Goal: Task Accomplishment & Management: Manage account settings

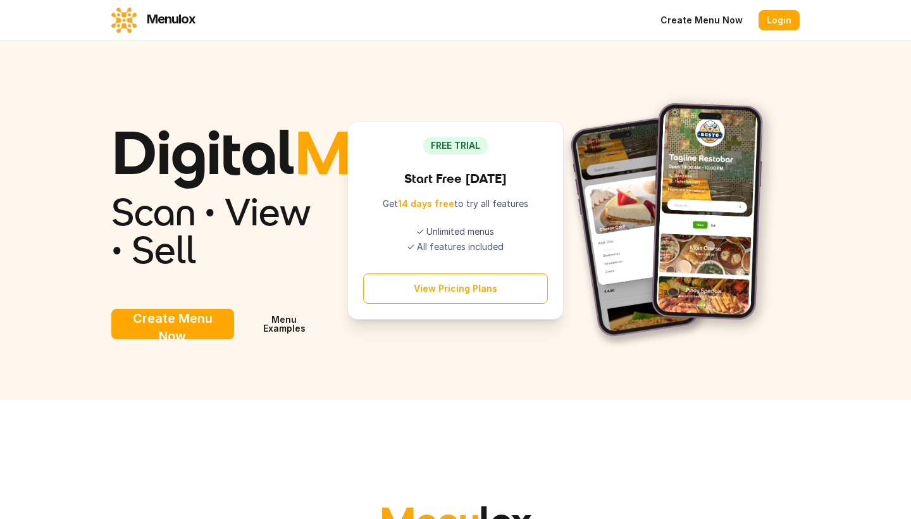
click at [783, 22] on link "Login" at bounding box center [779, 20] width 41 height 20
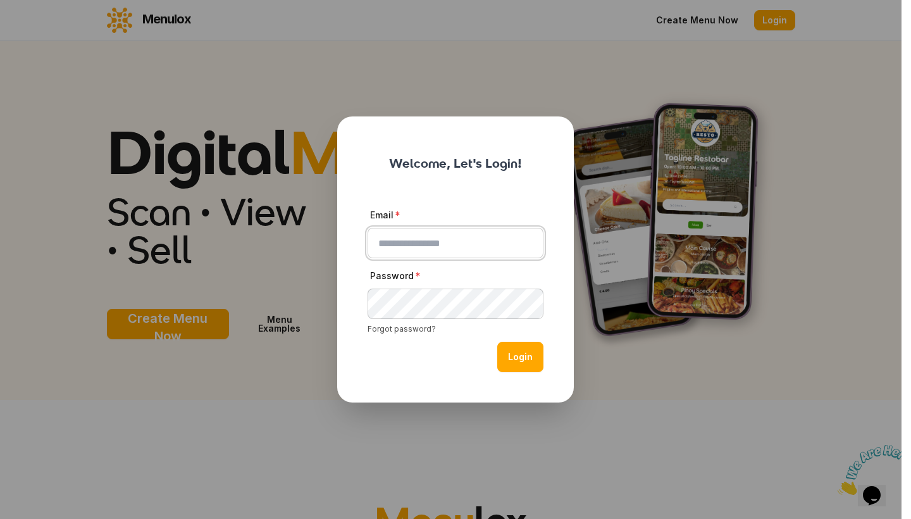
click at [527, 245] on input "Email" at bounding box center [456, 243] width 176 height 30
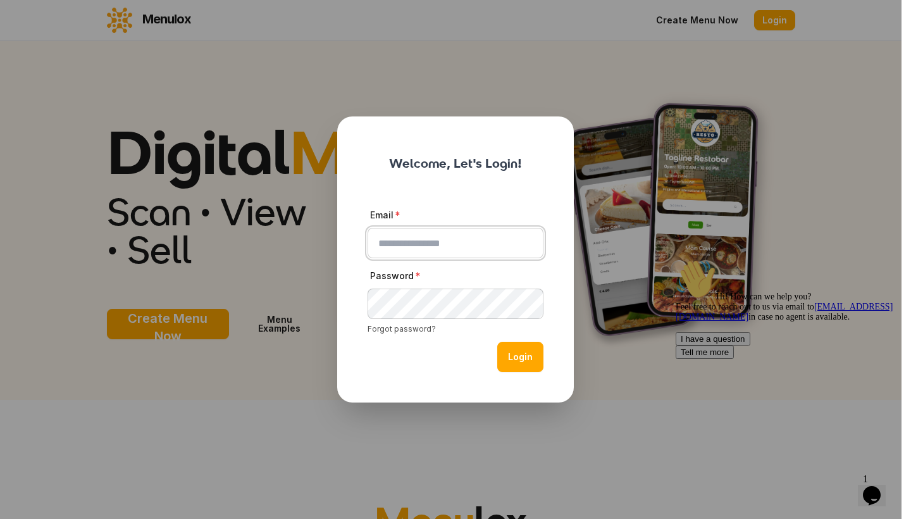
type input "**********"
click at [523, 356] on button "Login" at bounding box center [520, 357] width 46 height 30
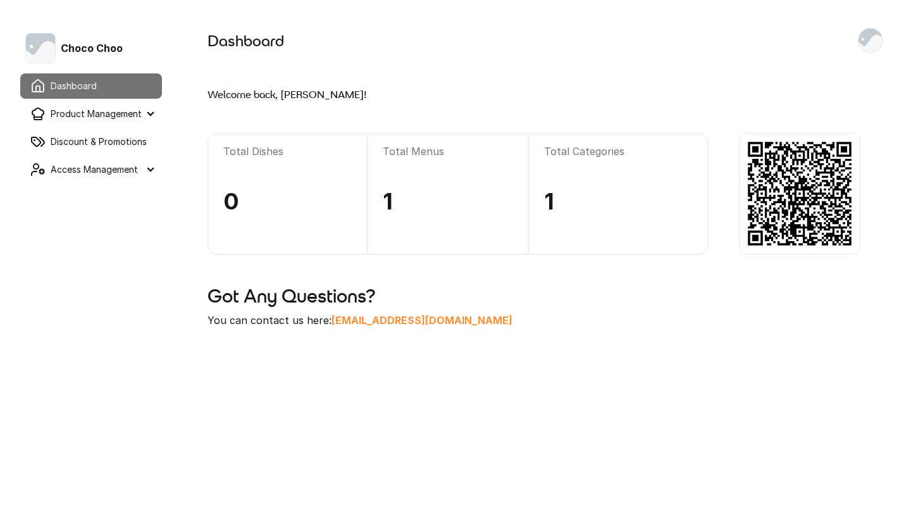
click at [120, 118] on summary "Product Management" at bounding box center [91, 113] width 142 height 25
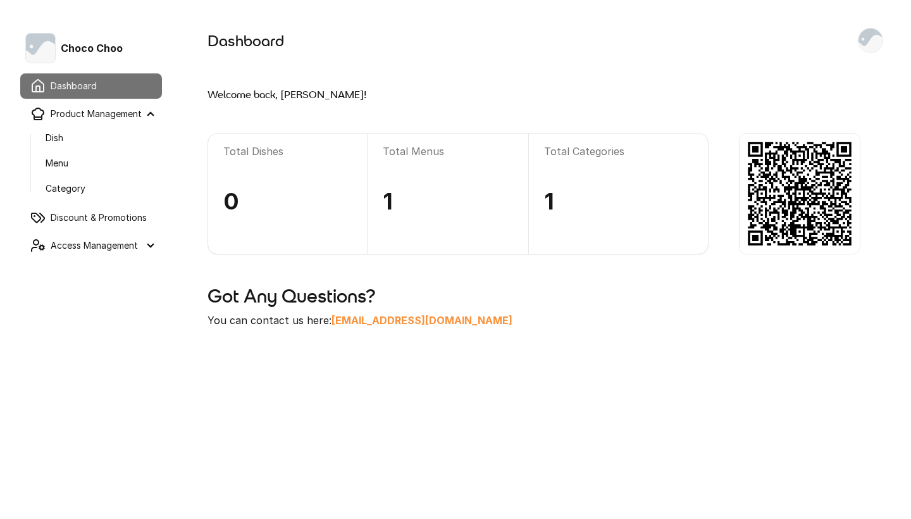
click at [83, 158] on link "Menu" at bounding box center [98, 163] width 127 height 23
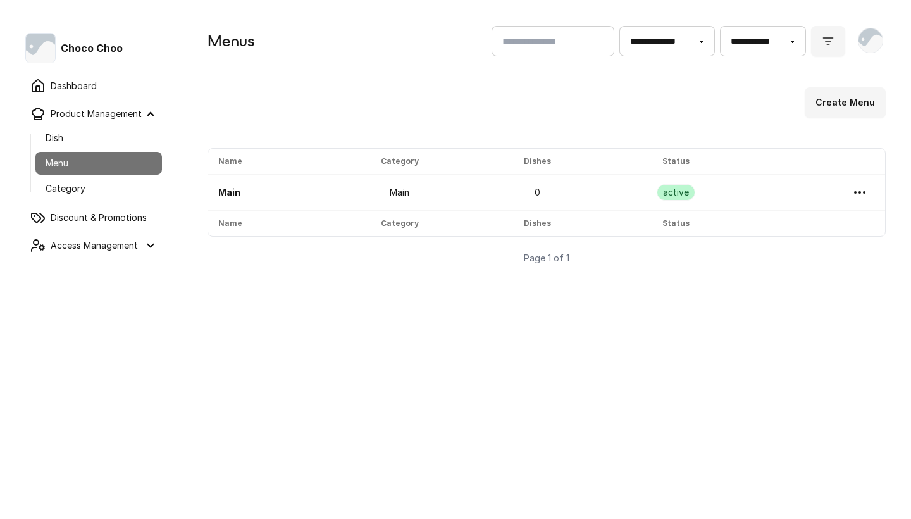
click at [227, 196] on link "Main" at bounding box center [229, 192] width 22 height 11
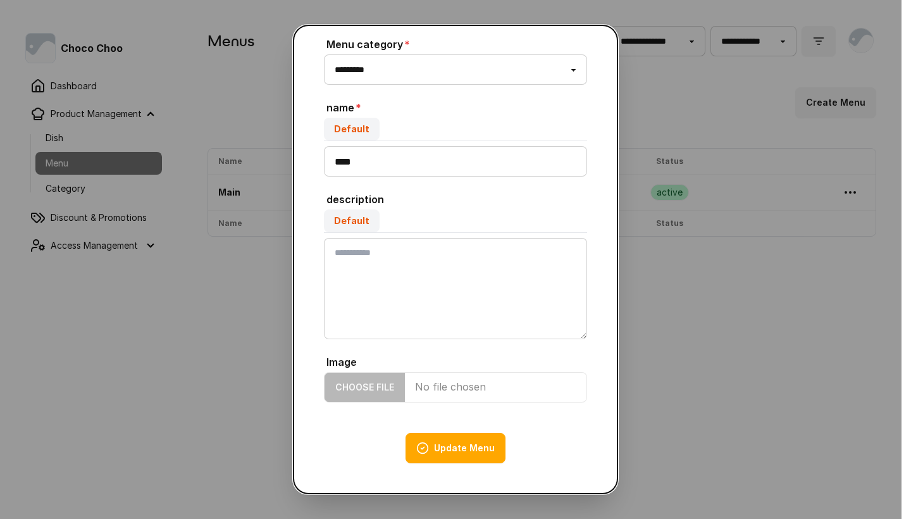
scroll to position [105, 0]
click at [707, 406] on button "close" at bounding box center [455, 259] width 911 height 519
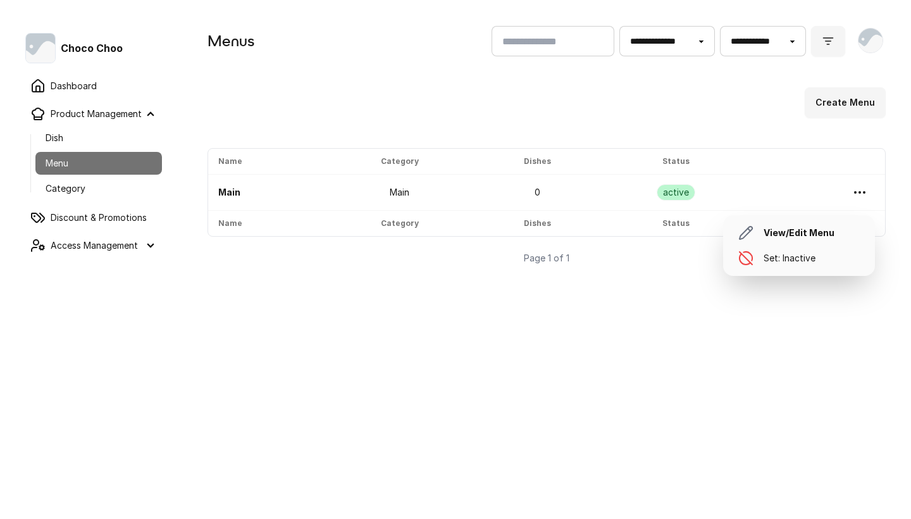
click at [863, 193] on icon at bounding box center [859, 192] width 15 height 15
click at [831, 232] on link "View/Edit Menu" at bounding box center [799, 232] width 142 height 25
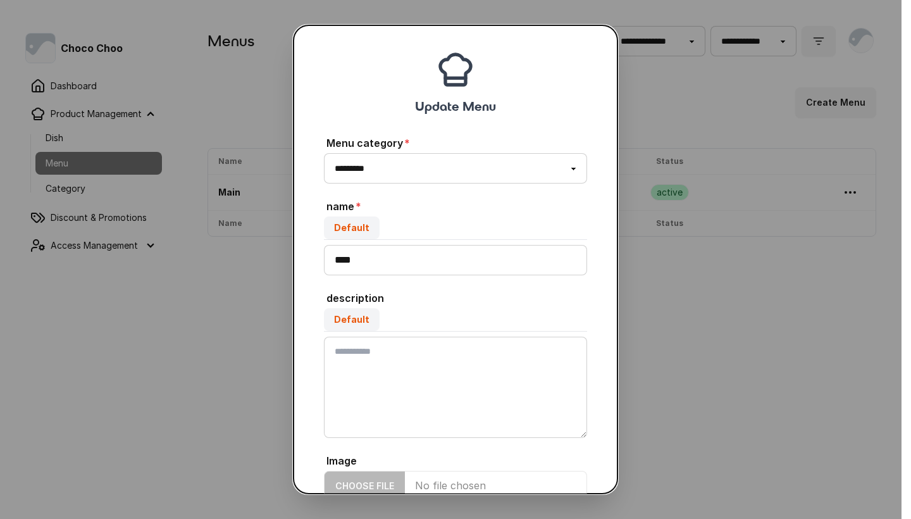
scroll to position [9, 0]
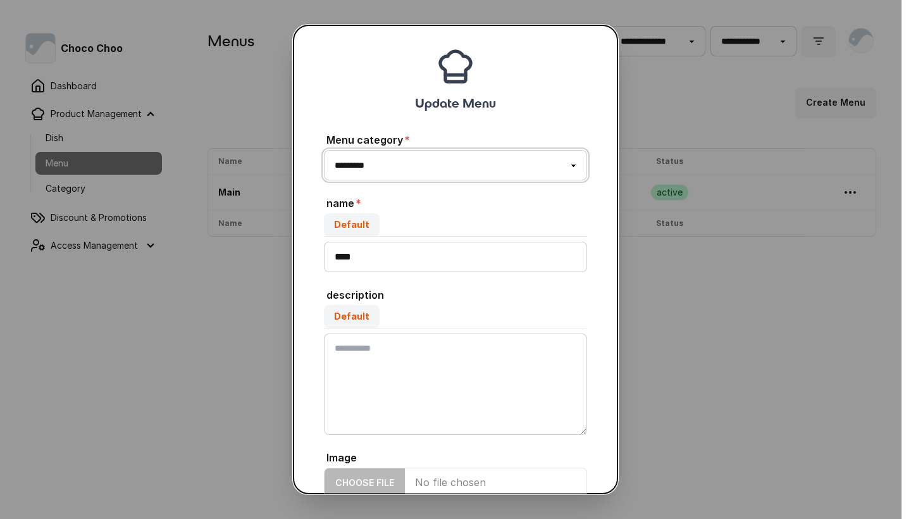
click at [477, 157] on select "*********" at bounding box center [455, 165] width 263 height 30
click at [818, 308] on button "close" at bounding box center [455, 259] width 911 height 519
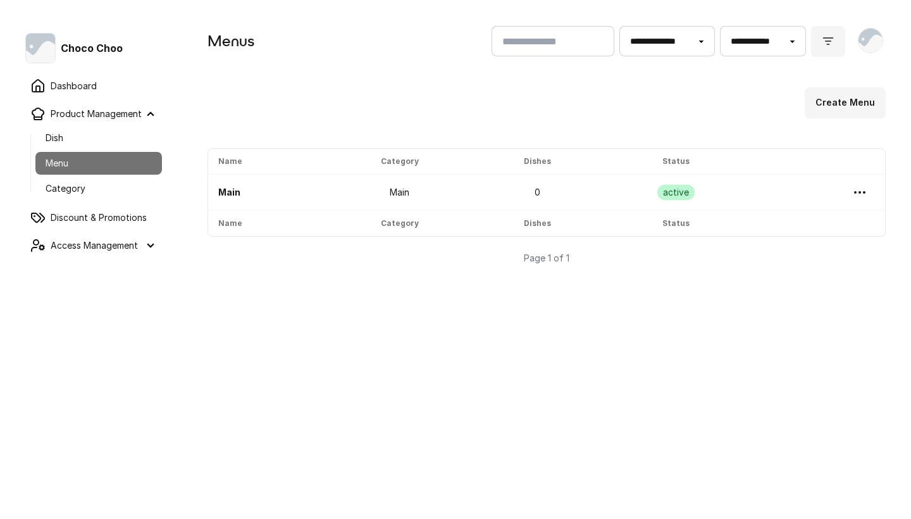
click at [108, 190] on link "Category" at bounding box center [98, 188] width 127 height 23
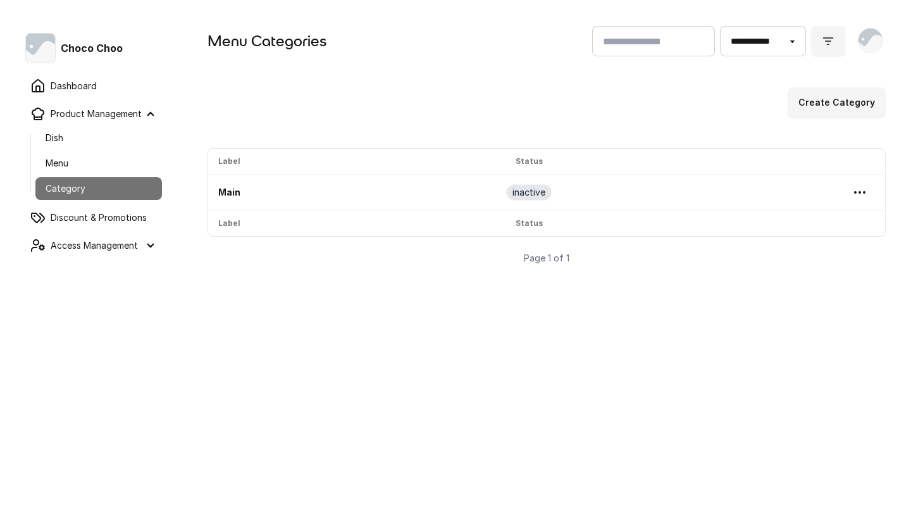
click at [842, 99] on button "Create Category" at bounding box center [837, 102] width 98 height 30
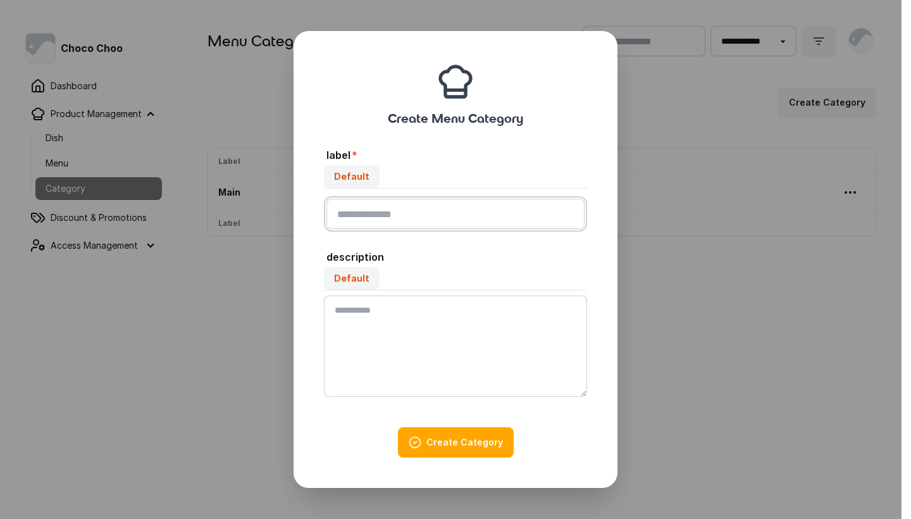
click at [394, 220] on input "Default" at bounding box center [456, 214] width 258 height 30
type input "*"
type input "**********"
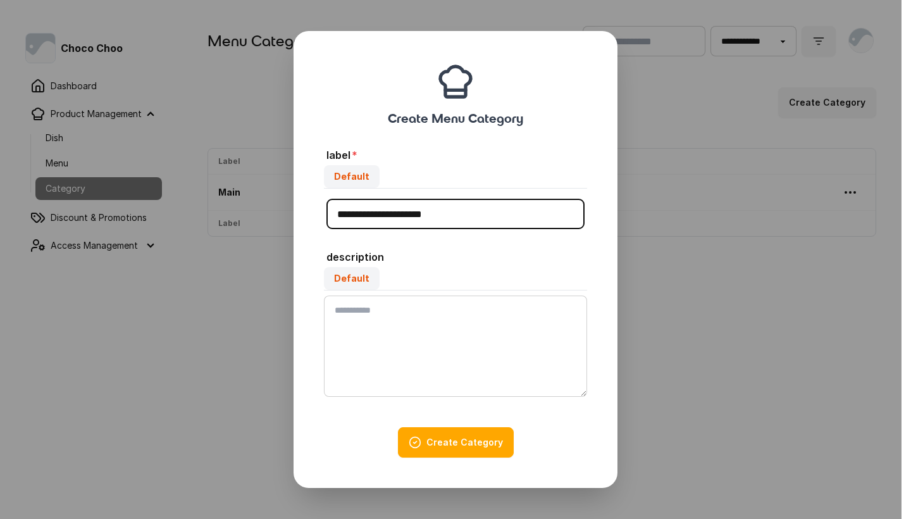
click at [447, 445] on button "Create Category" at bounding box center [456, 442] width 116 height 30
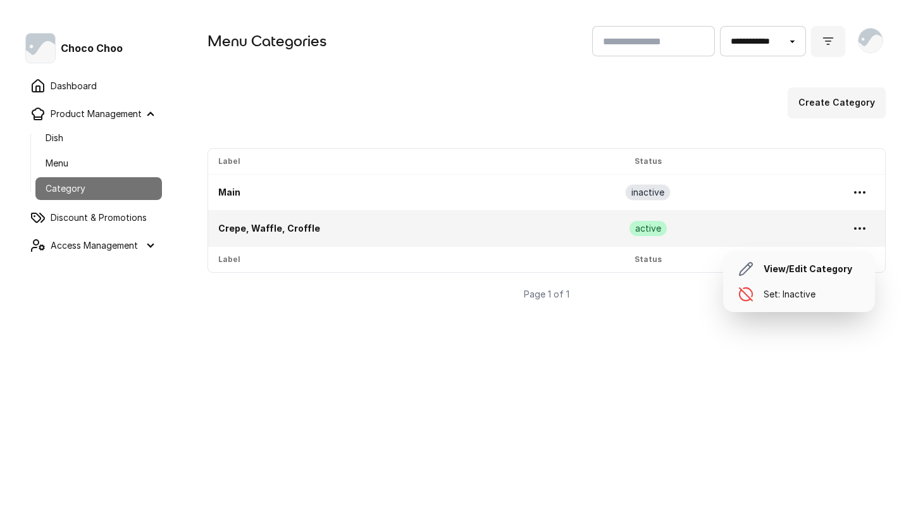
click at [861, 232] on icon at bounding box center [859, 228] width 15 height 15
click at [841, 263] on link "View/Edit Category" at bounding box center [799, 268] width 142 height 25
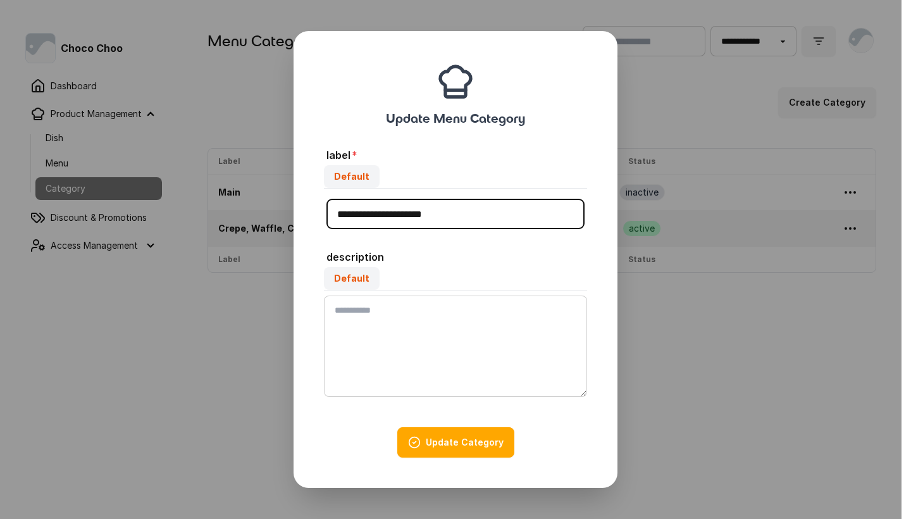
click at [676, 384] on button "close" at bounding box center [455, 259] width 911 height 519
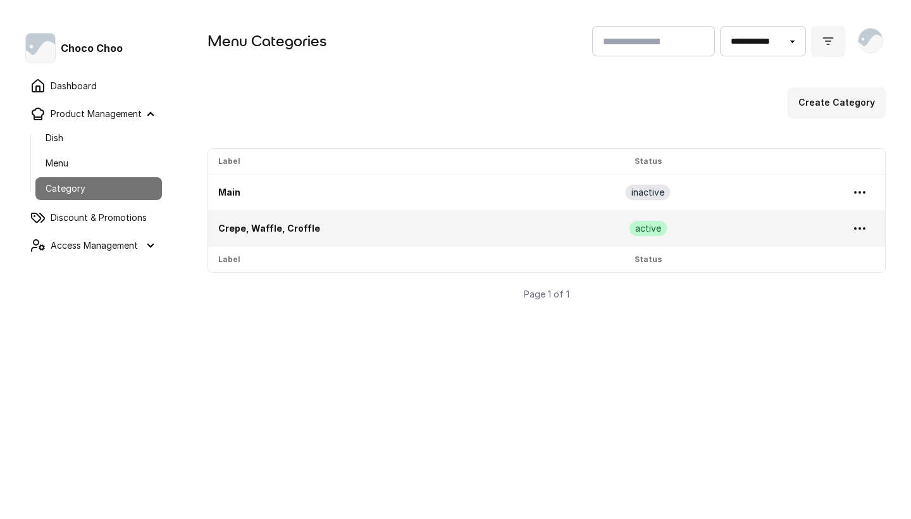
click at [258, 228] on link "Crepe, Waffle, Croffle" at bounding box center [269, 228] width 102 height 11
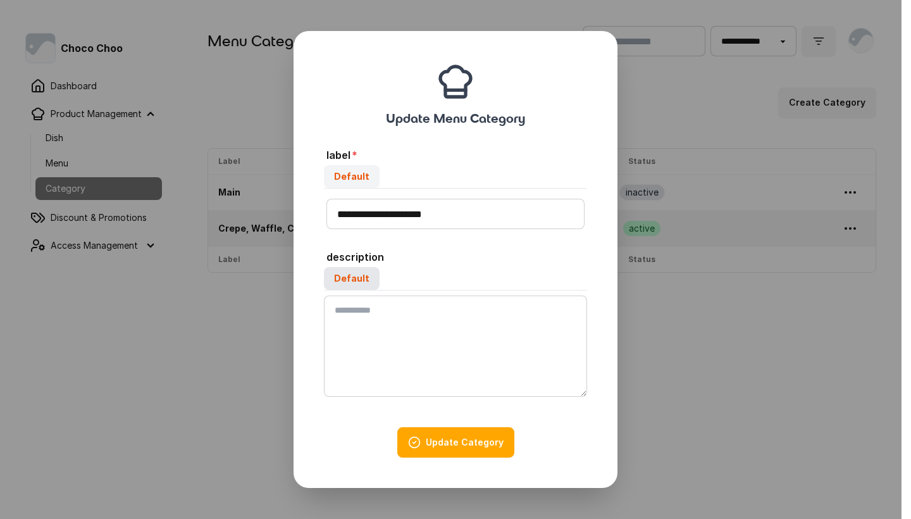
click at [359, 279] on label "Default" at bounding box center [352, 278] width 56 height 23
click at [359, 296] on textarea "Default" at bounding box center [455, 346] width 263 height 101
click at [432, 442] on button "Update Category" at bounding box center [455, 442] width 117 height 30
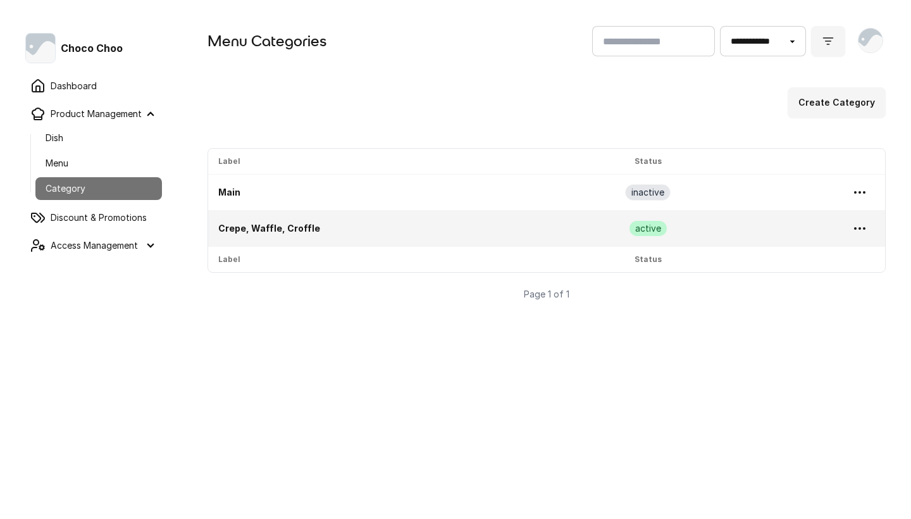
click at [78, 82] on link "Dashboard" at bounding box center [91, 85] width 142 height 25
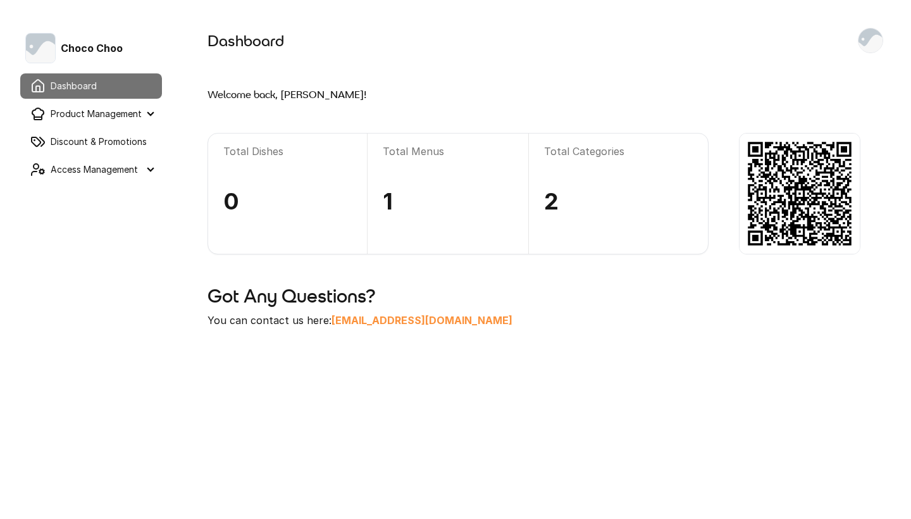
click at [99, 118] on summary "Product Management" at bounding box center [91, 113] width 142 height 25
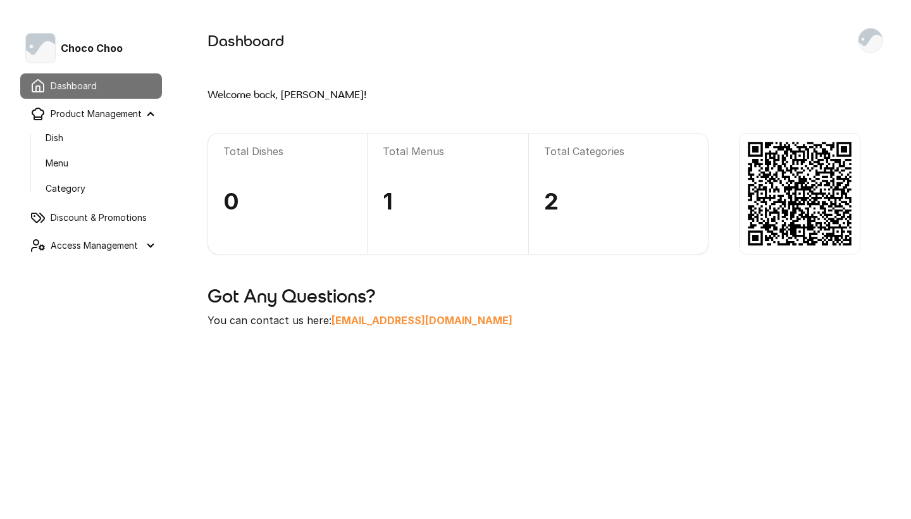
click at [80, 134] on link "Dish" at bounding box center [98, 138] width 127 height 23
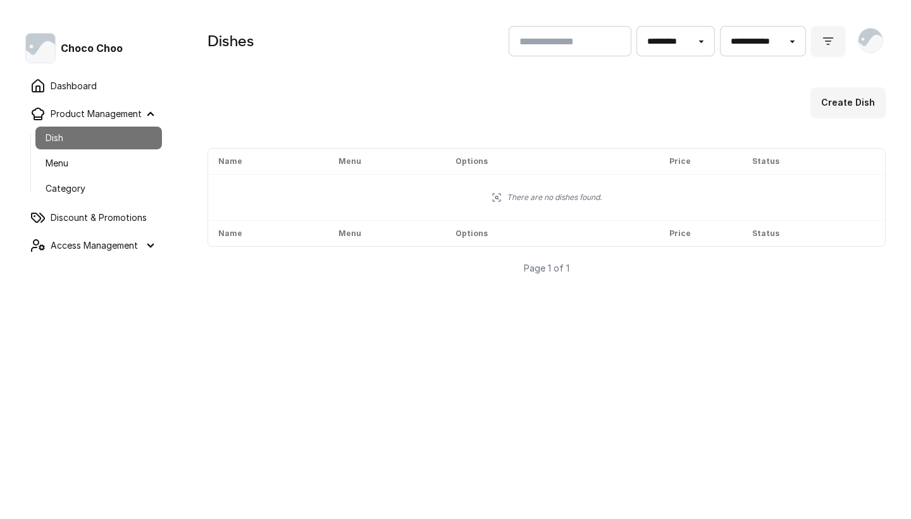
click at [863, 110] on button "Create Dish" at bounding box center [848, 102] width 75 height 30
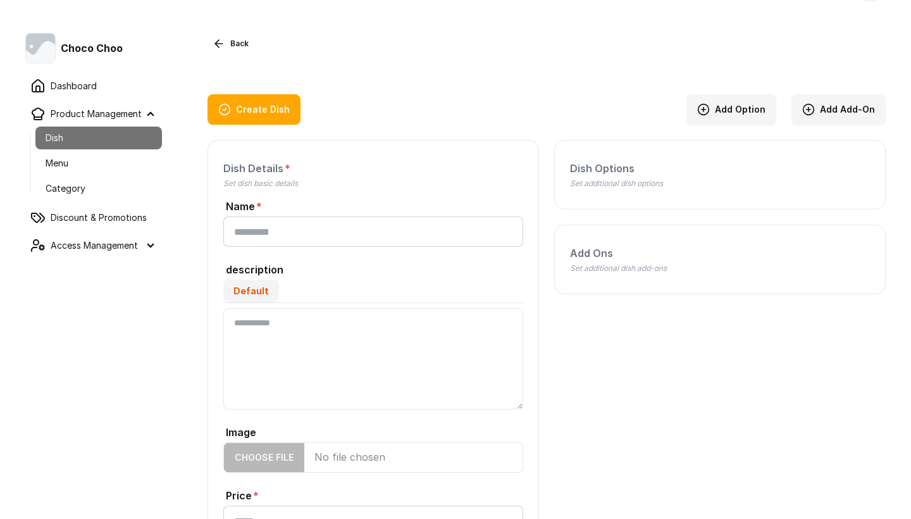
scroll to position [49, 0]
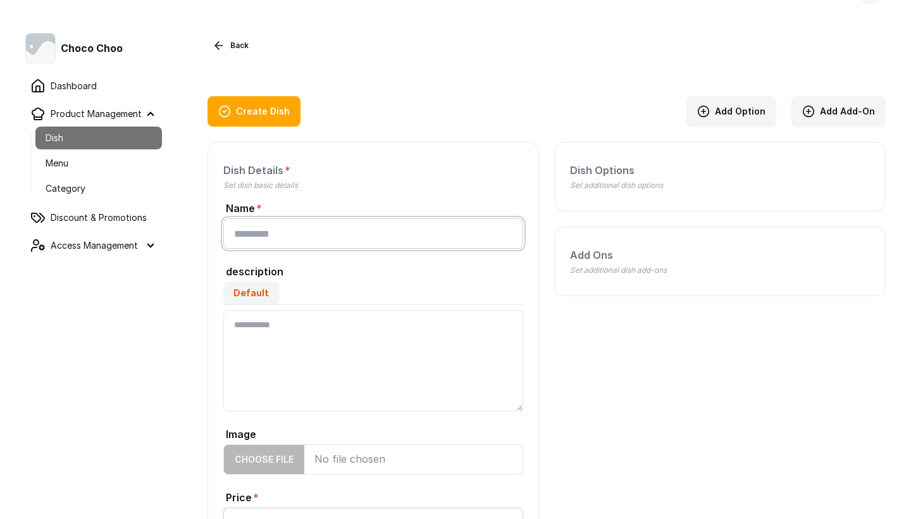
click at [287, 239] on input "Name" at bounding box center [373, 233] width 300 height 30
click at [253, 236] on input "Name" at bounding box center [373, 233] width 300 height 30
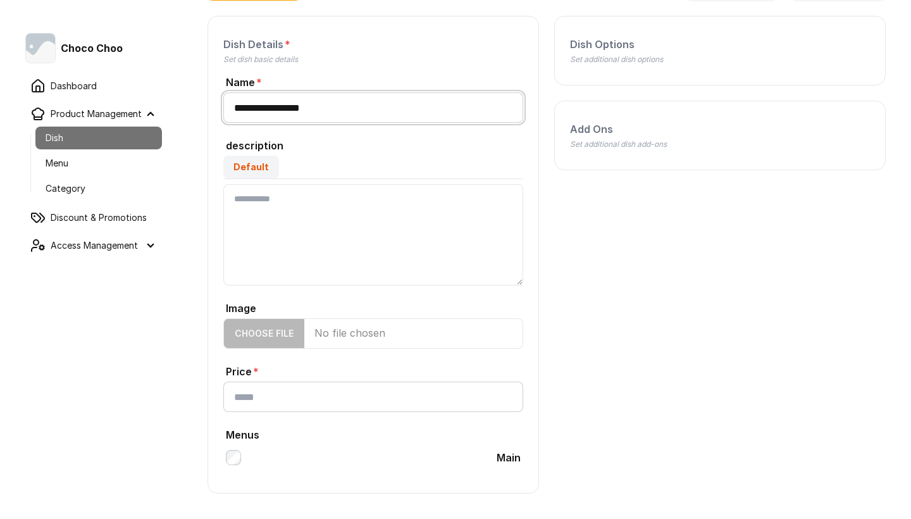
scroll to position [175, 0]
type input "**********"
click at [365, 402] on input "Price" at bounding box center [373, 397] width 300 height 30
type input "*"
type input "****"
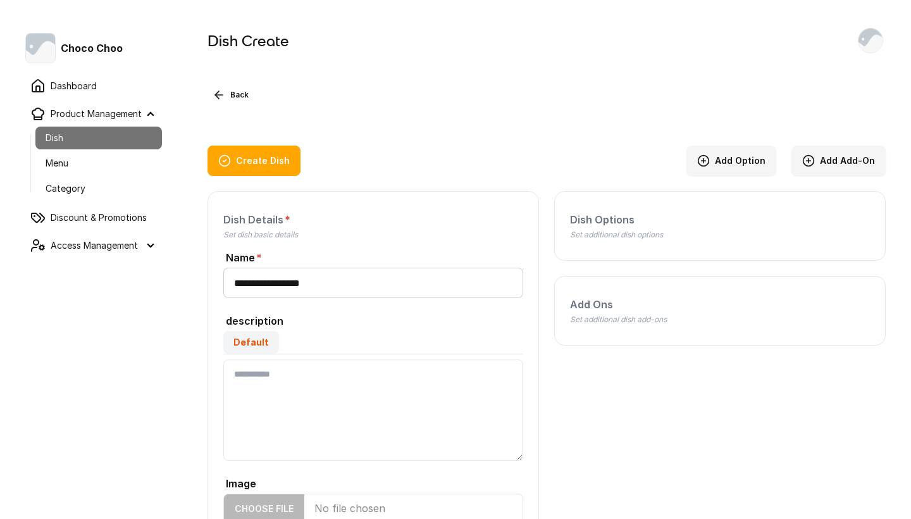
scroll to position [0, 0]
click at [624, 221] on label "Dish Options" at bounding box center [720, 218] width 300 height 23
click at [649, 320] on p "Set additional dish add-ons" at bounding box center [720, 320] width 300 height 10
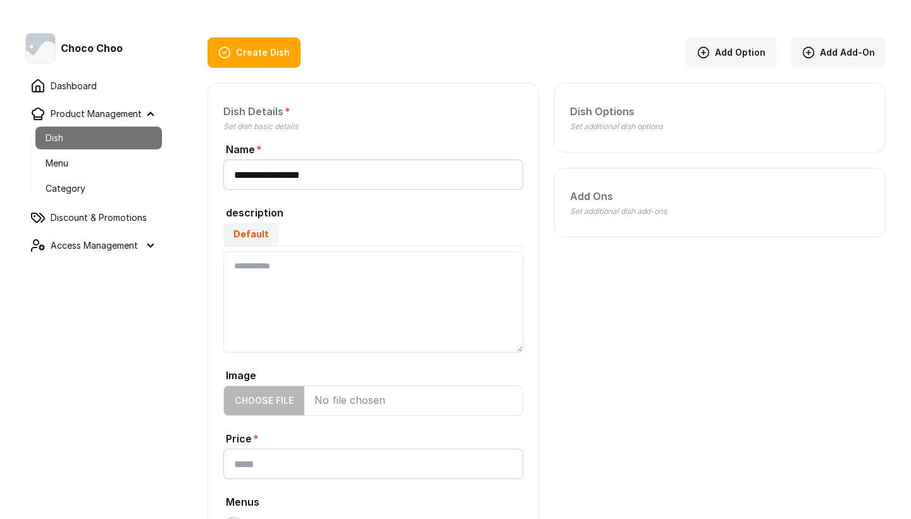
scroll to position [122, 0]
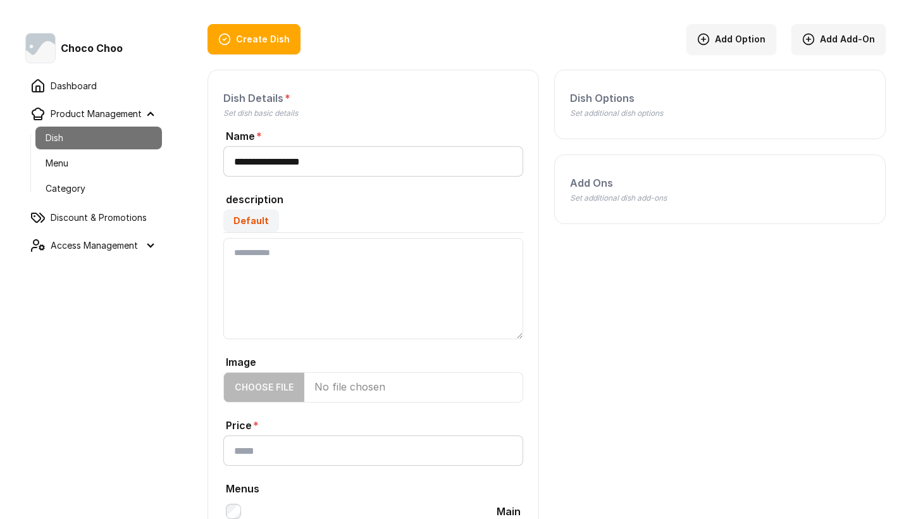
click at [275, 390] on input "Image" at bounding box center [373, 387] width 300 height 30
type input "**********"
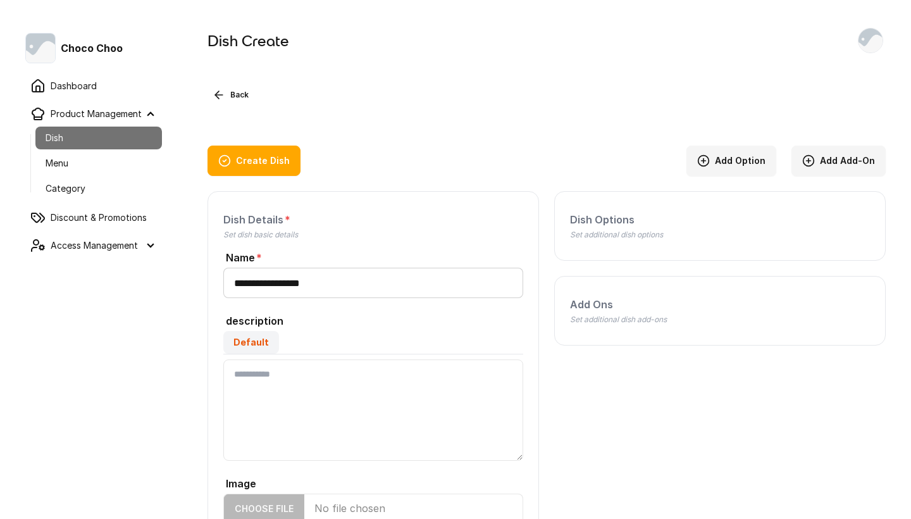
scroll to position [0, 0]
click at [726, 159] on button "Add Option" at bounding box center [732, 161] width 90 height 30
click at [609, 268] on input "text" at bounding box center [602, 265] width 64 height 30
click at [861, 266] on icon "button" at bounding box center [857, 265] width 15 height 15
click at [238, 154] on button "Create Dish" at bounding box center [254, 161] width 93 height 30
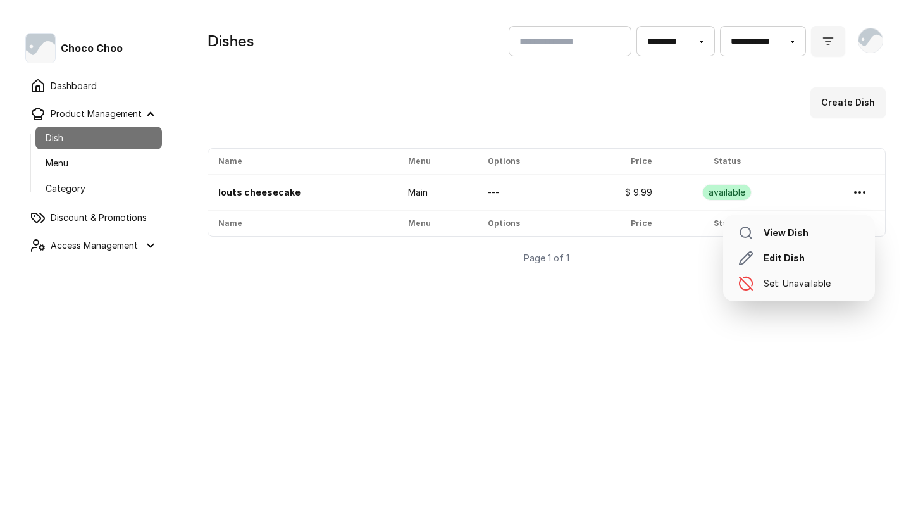
click at [864, 193] on circle at bounding box center [864, 192] width 1 height 1
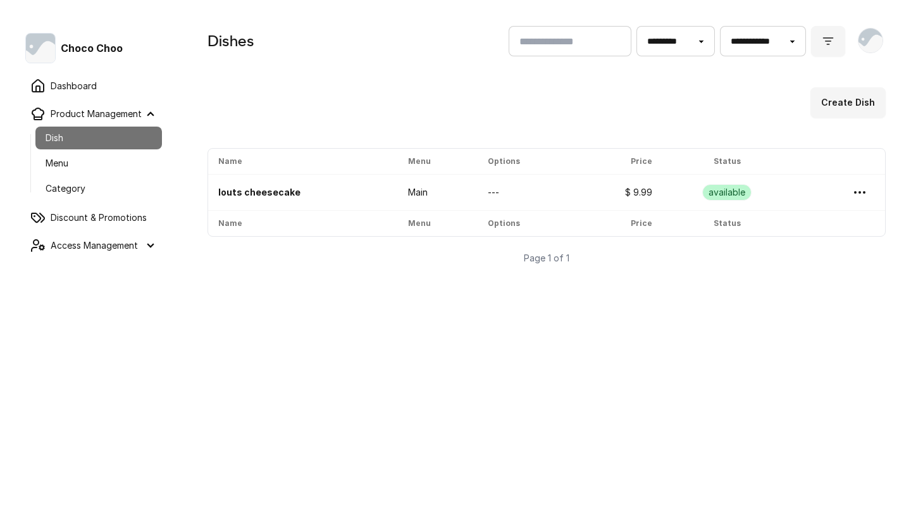
click at [752, 401] on main "**********" at bounding box center [546, 259] width 729 height 519
click at [95, 190] on link "Category" at bounding box center [98, 188] width 127 height 23
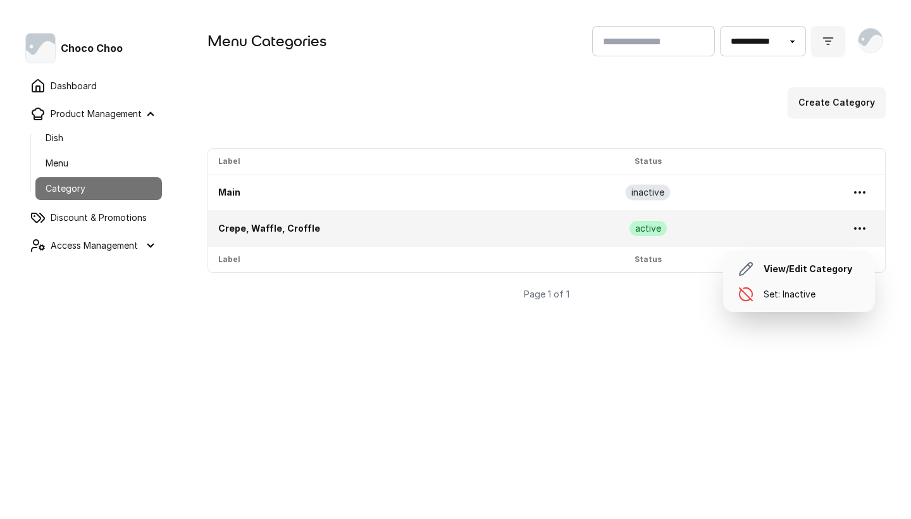
click at [861, 223] on icon at bounding box center [859, 228] width 15 height 15
click at [818, 266] on link "View/Edit Category" at bounding box center [799, 268] width 142 height 25
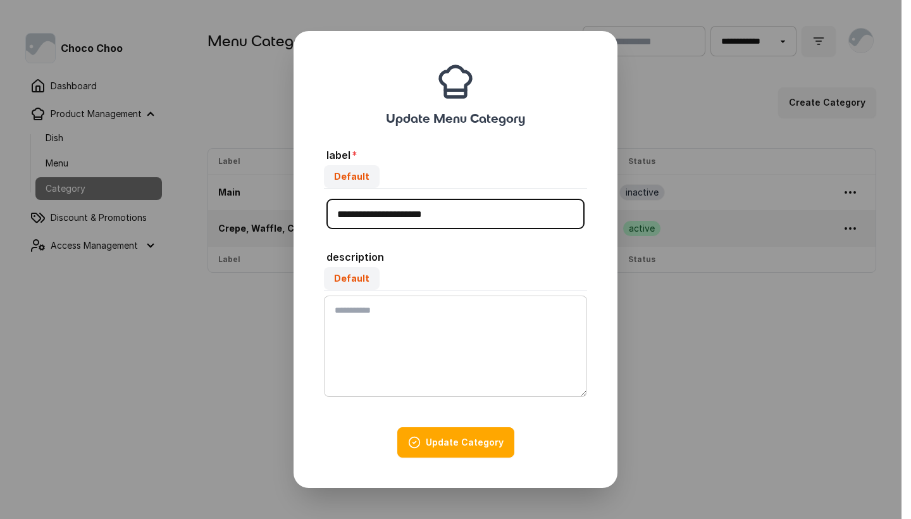
click at [752, 385] on button "close" at bounding box center [455, 259] width 911 height 519
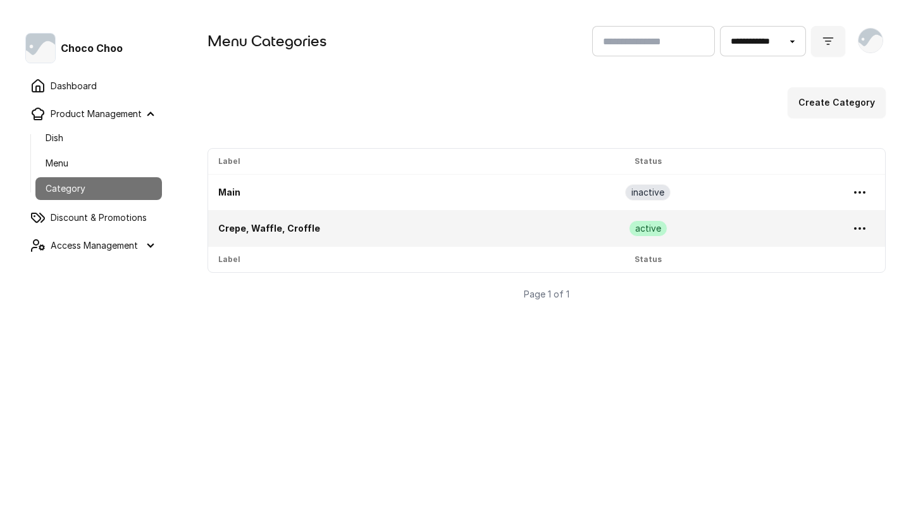
click at [96, 87] on link "Dashboard" at bounding box center [91, 85] width 142 height 25
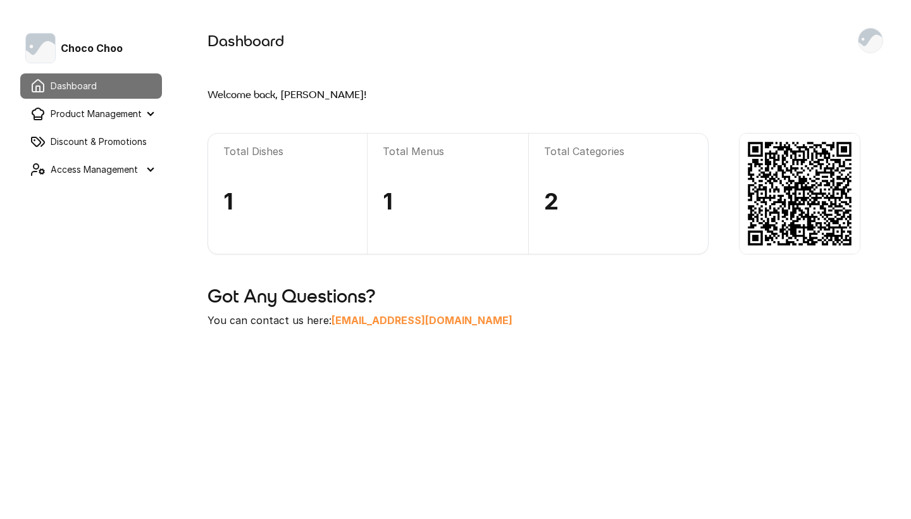
click at [76, 173] on summary "Access Management" at bounding box center [91, 169] width 142 height 25
click at [115, 117] on summary "Product Management" at bounding box center [91, 113] width 142 height 25
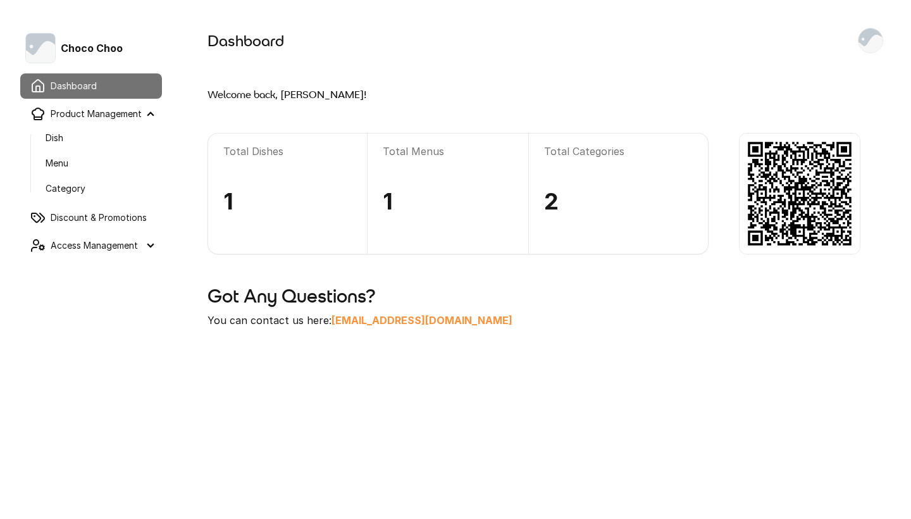
click at [104, 184] on link "Category" at bounding box center [98, 188] width 127 height 23
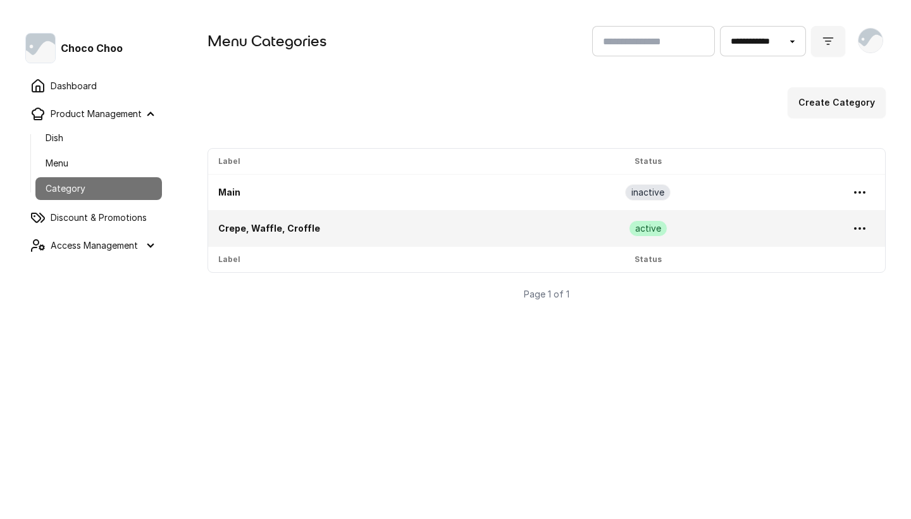
click at [118, 186] on link "Category" at bounding box center [98, 188] width 127 height 23
click at [280, 230] on link "Crepe, Waffle, Croffle" at bounding box center [269, 228] width 102 height 11
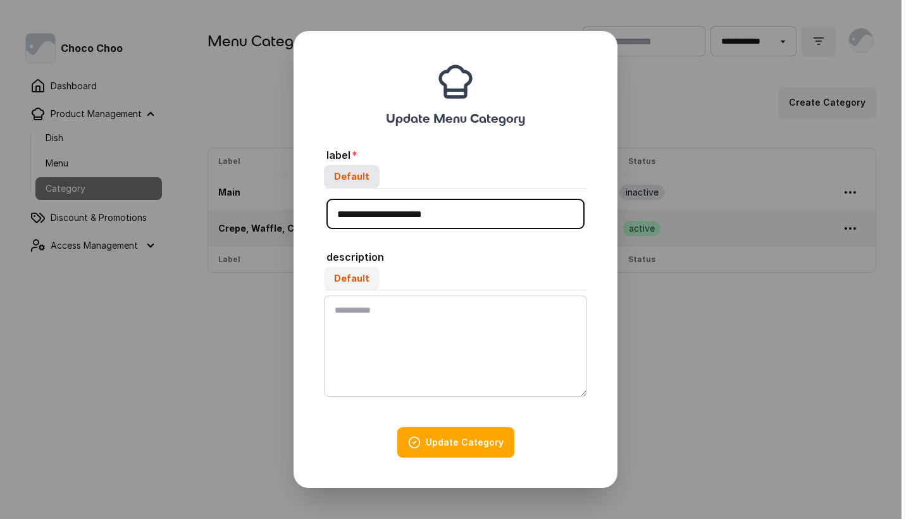
click at [350, 177] on label "Default" at bounding box center [352, 176] width 56 height 23
click at [583, 56] on input "Default" at bounding box center [644, 41] width 123 height 30
click at [346, 280] on label "Default" at bounding box center [352, 278] width 56 height 23
click at [346, 296] on textarea "Default" at bounding box center [455, 346] width 263 height 101
click at [644, 445] on button "close" at bounding box center [455, 259] width 911 height 519
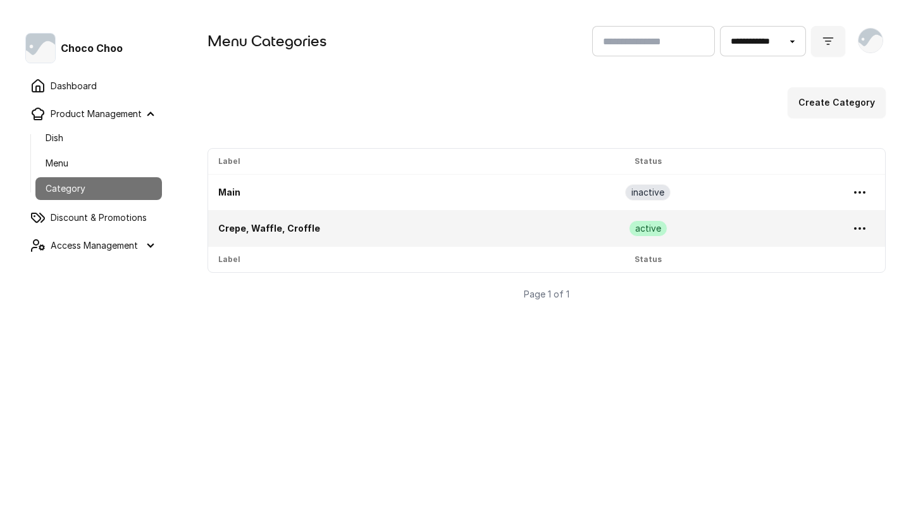
click at [77, 133] on link "Dish" at bounding box center [98, 138] width 127 height 23
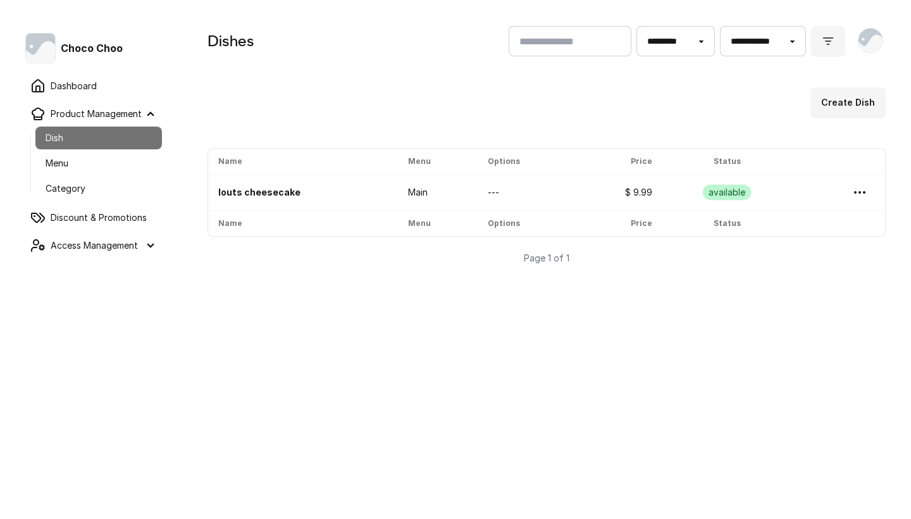
click at [278, 192] on link "louts cheesecake" at bounding box center [259, 192] width 82 height 11
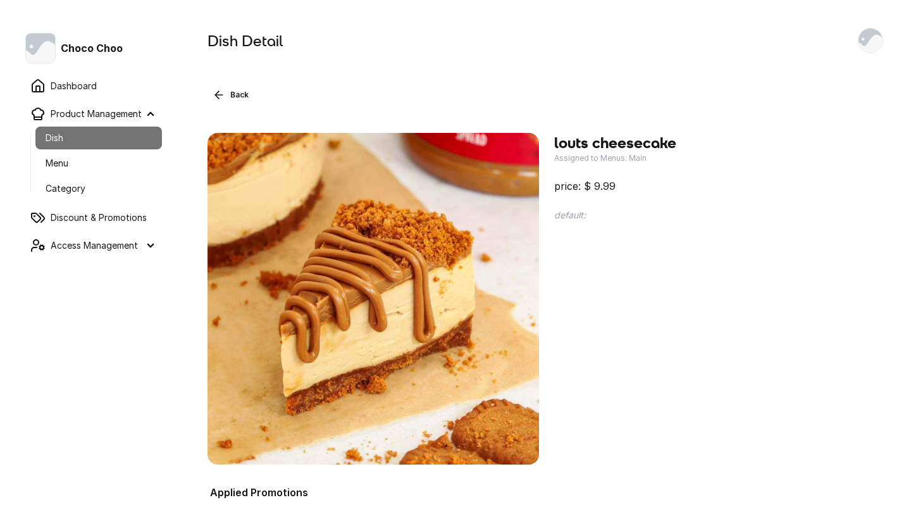
click at [233, 89] on button "Back" at bounding box center [231, 94] width 46 height 15
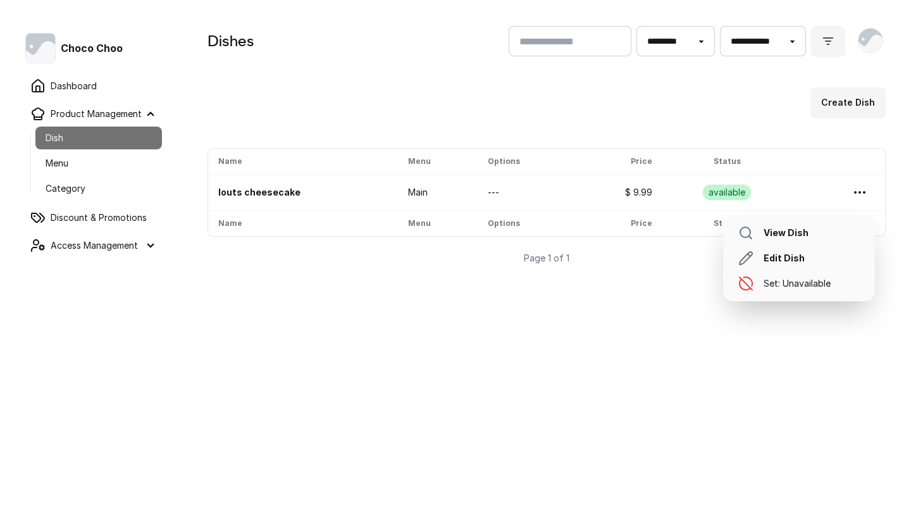
click at [856, 198] on icon at bounding box center [859, 192] width 15 height 15
click at [804, 253] on link "Edit Dish" at bounding box center [799, 258] width 142 height 25
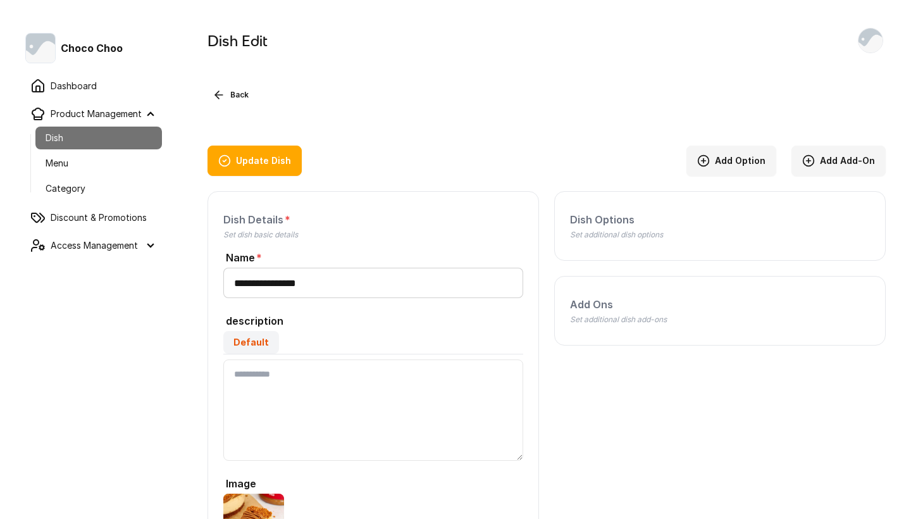
click at [115, 156] on link "Menu" at bounding box center [98, 163] width 127 height 23
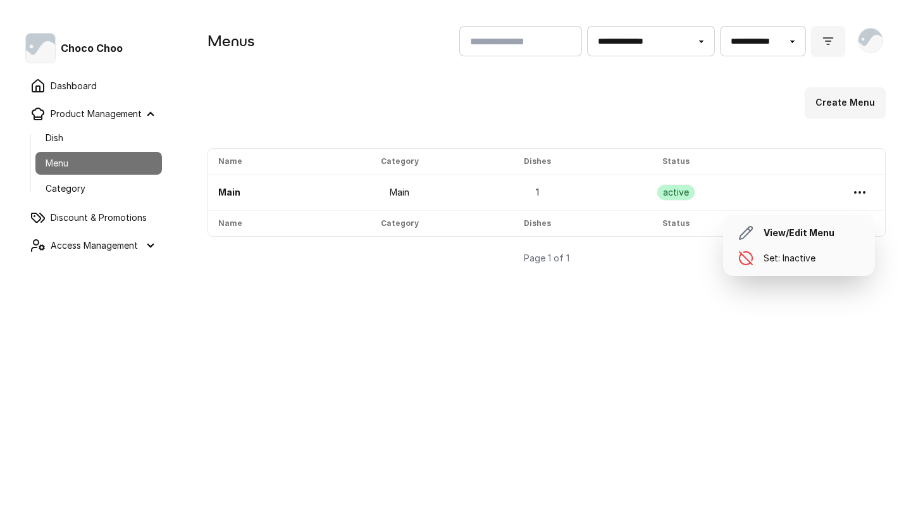
click at [861, 187] on icon at bounding box center [859, 192] width 15 height 15
click at [818, 236] on link "View/Edit Menu" at bounding box center [799, 232] width 142 height 25
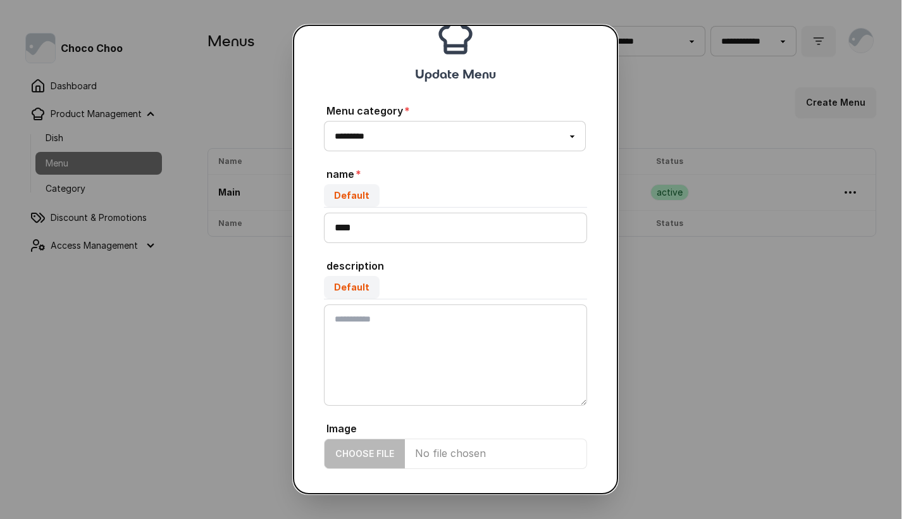
scroll to position [42, 0]
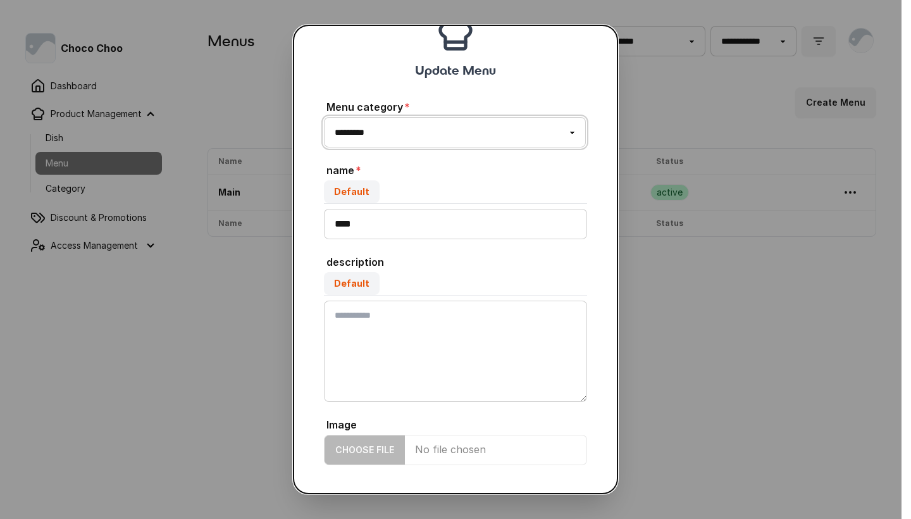
select select "***"
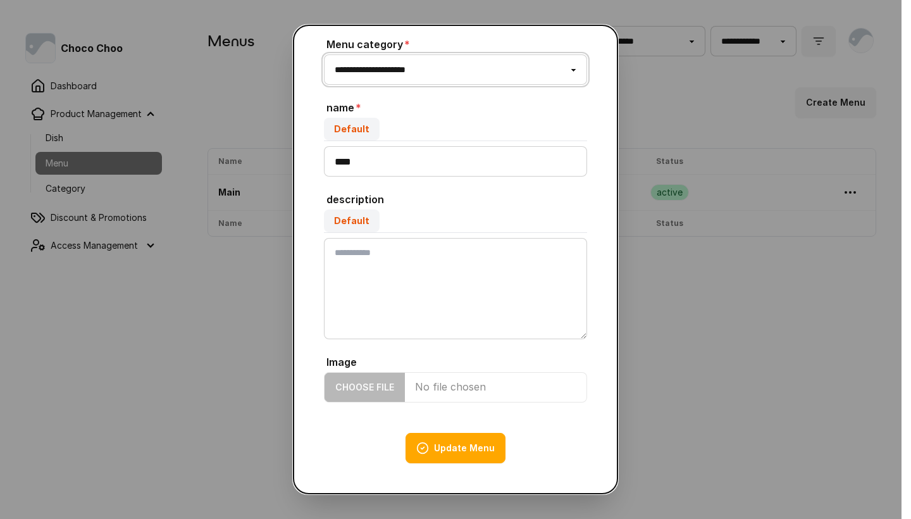
scroll to position [105, 0]
click at [464, 449] on button "Update Menu" at bounding box center [456, 448] width 100 height 30
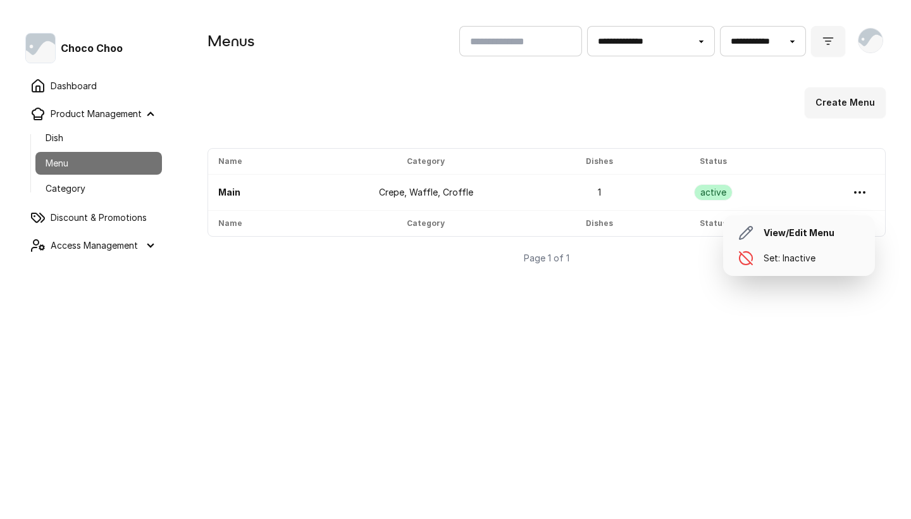
click at [856, 206] on div at bounding box center [860, 192] width 30 height 30
click at [833, 227] on link "View/Edit Menu" at bounding box center [799, 232] width 142 height 25
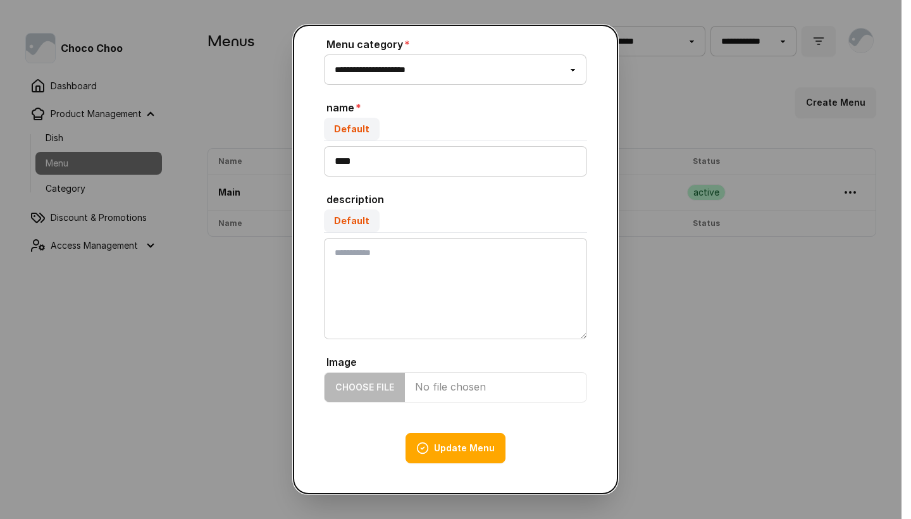
click at [371, 383] on input "Image" at bounding box center [455, 387] width 263 height 30
type input "**********"
click at [458, 446] on button "Update Menu" at bounding box center [456, 448] width 100 height 30
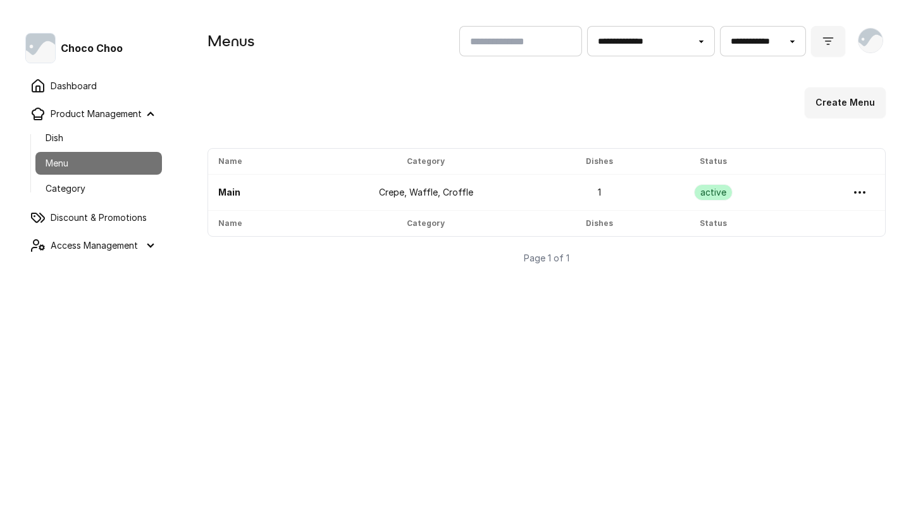
click at [106, 197] on link "Category" at bounding box center [98, 188] width 127 height 23
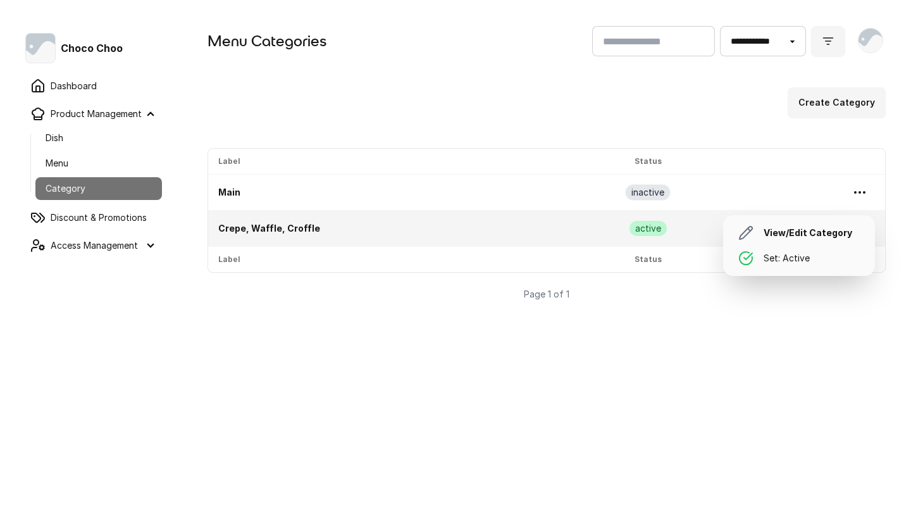
click at [859, 192] on circle at bounding box center [859, 192] width 1 height 1
click at [797, 263] on link "Set: Active" at bounding box center [799, 258] width 142 height 25
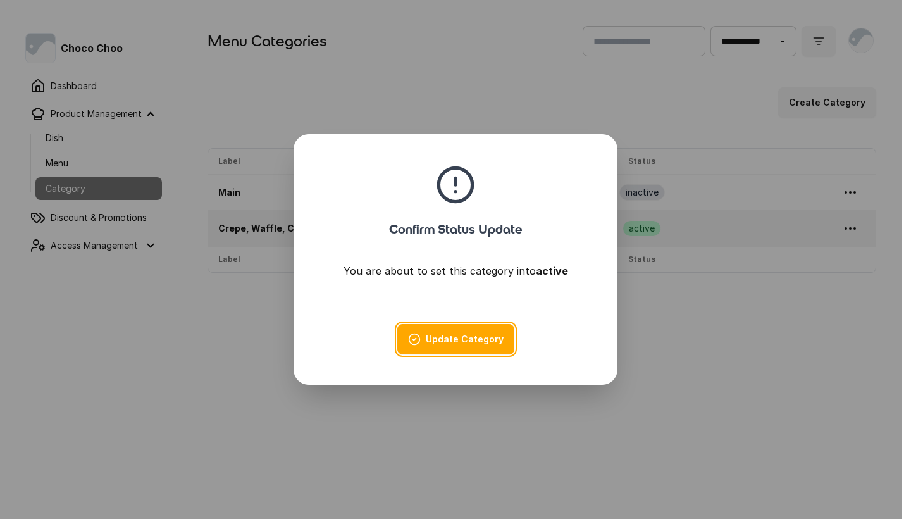
click at [489, 351] on button "Update Category" at bounding box center [455, 339] width 117 height 30
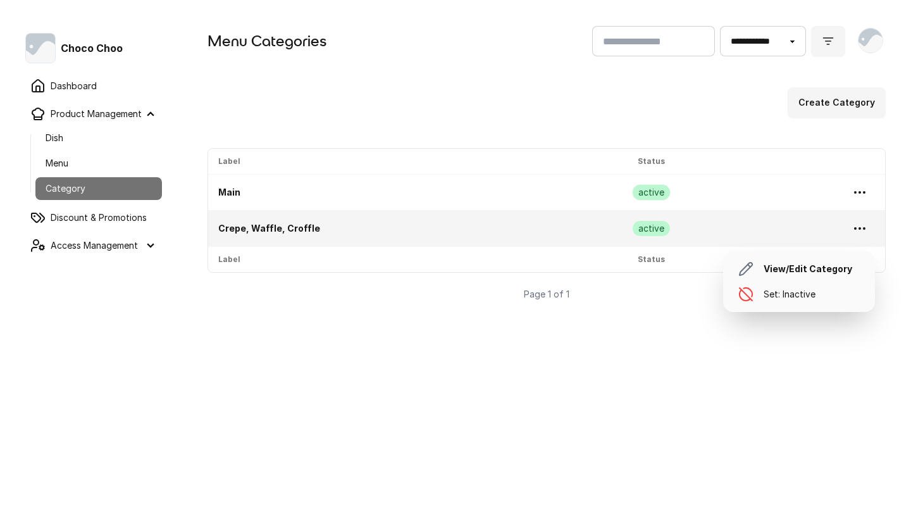
click at [864, 235] on icon at bounding box center [859, 228] width 15 height 15
click at [838, 273] on link "View/Edit Category" at bounding box center [799, 268] width 142 height 25
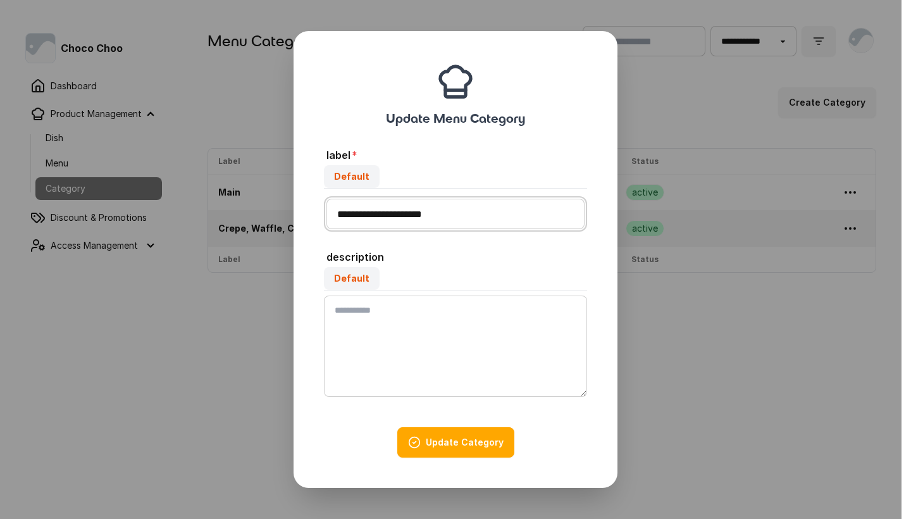
click at [437, 211] on input "**********" at bounding box center [456, 214] width 258 height 30
type input "**********"
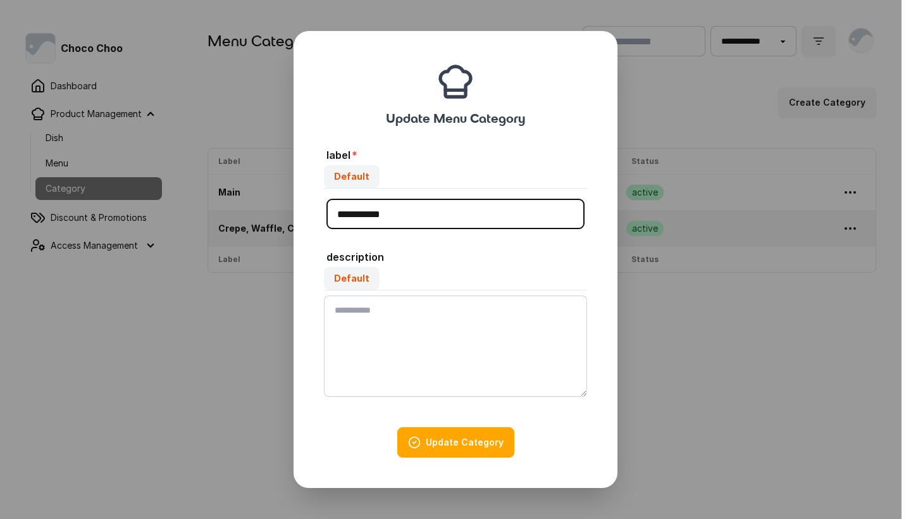
click at [470, 441] on button "Update Category" at bounding box center [455, 442] width 117 height 30
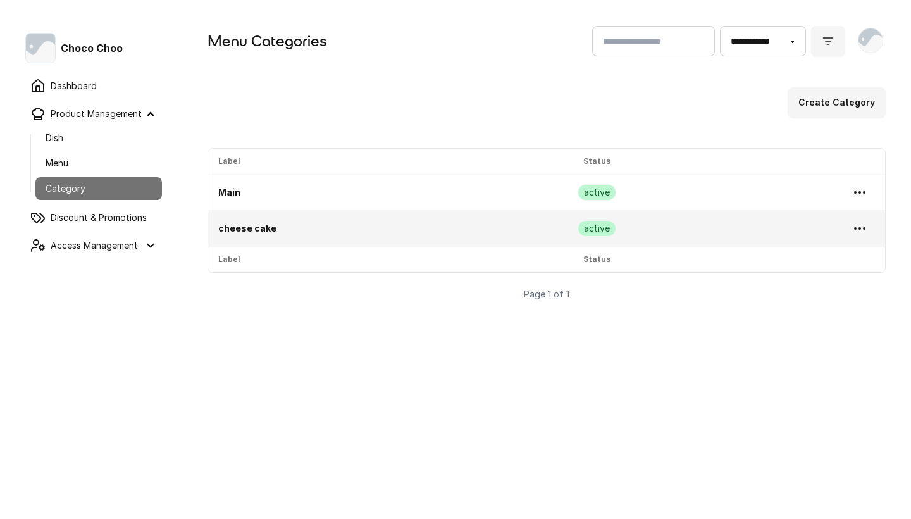
click at [511, 398] on main "**********" at bounding box center [546, 259] width 729 height 519
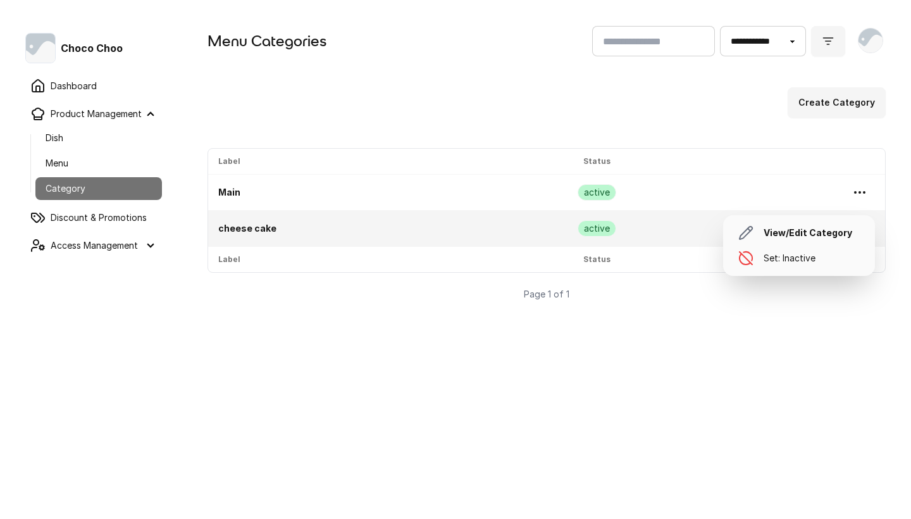
click at [863, 187] on icon at bounding box center [859, 192] width 15 height 15
click at [823, 261] on link "Set: Inactive" at bounding box center [799, 258] width 142 height 25
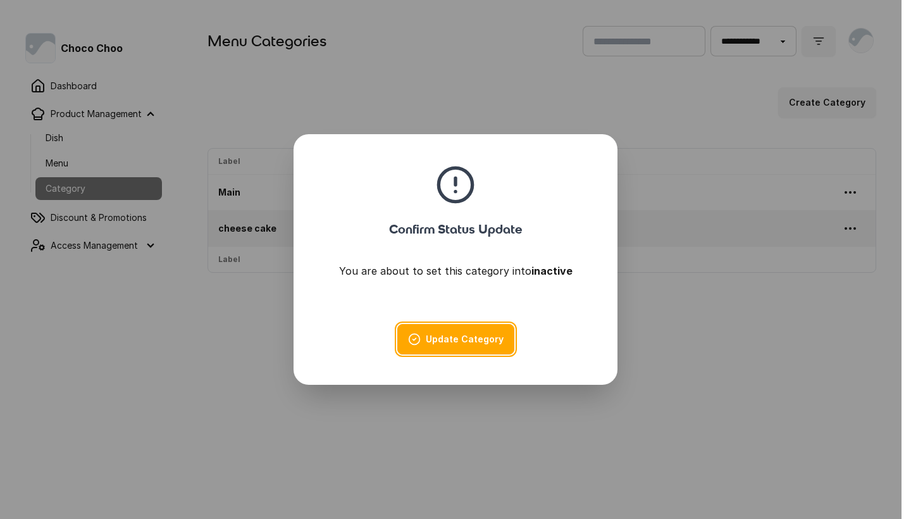
click at [490, 339] on button "Update Category" at bounding box center [455, 339] width 117 height 30
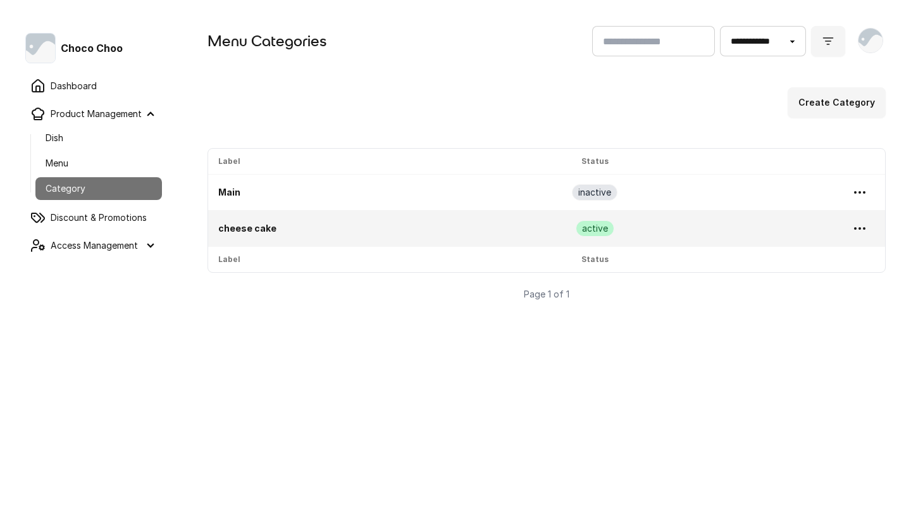
click at [112, 139] on link "Dish" at bounding box center [98, 138] width 127 height 23
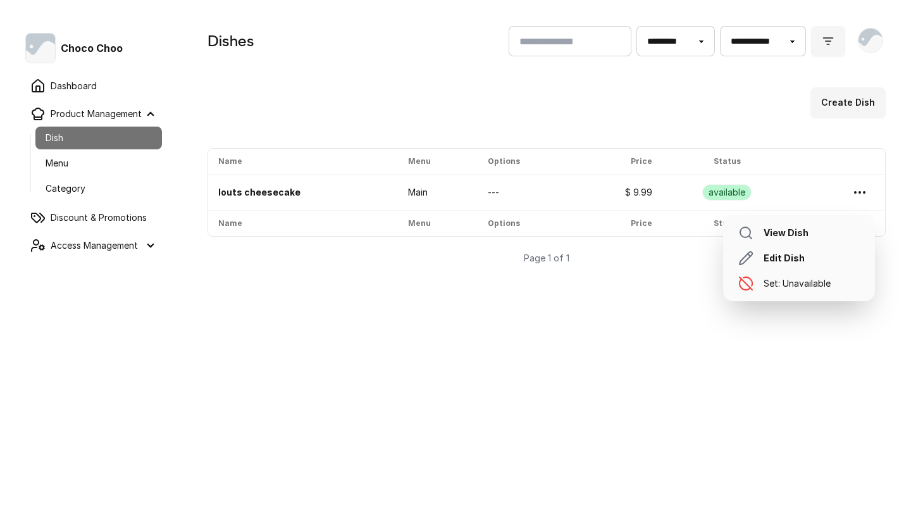
click at [862, 184] on div at bounding box center [860, 192] width 30 height 30
click at [818, 259] on link "Edit Dish" at bounding box center [799, 258] width 142 height 25
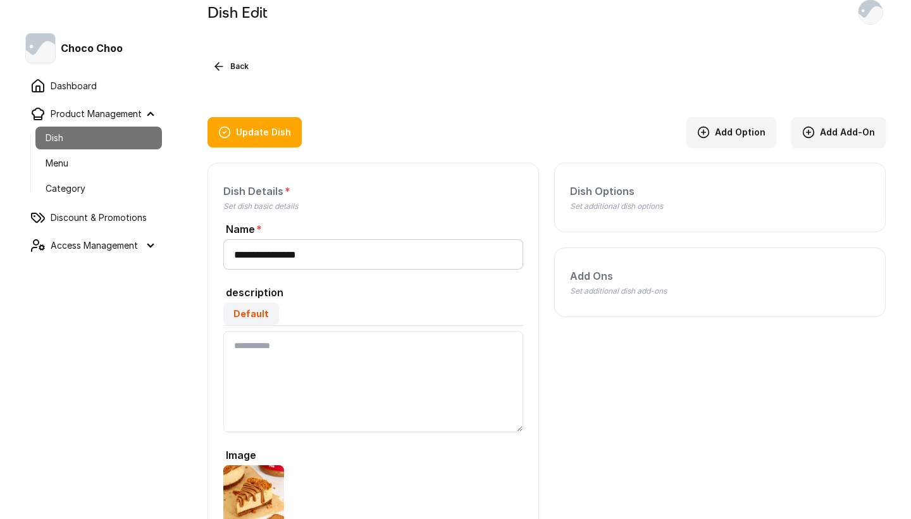
scroll to position [24, 0]
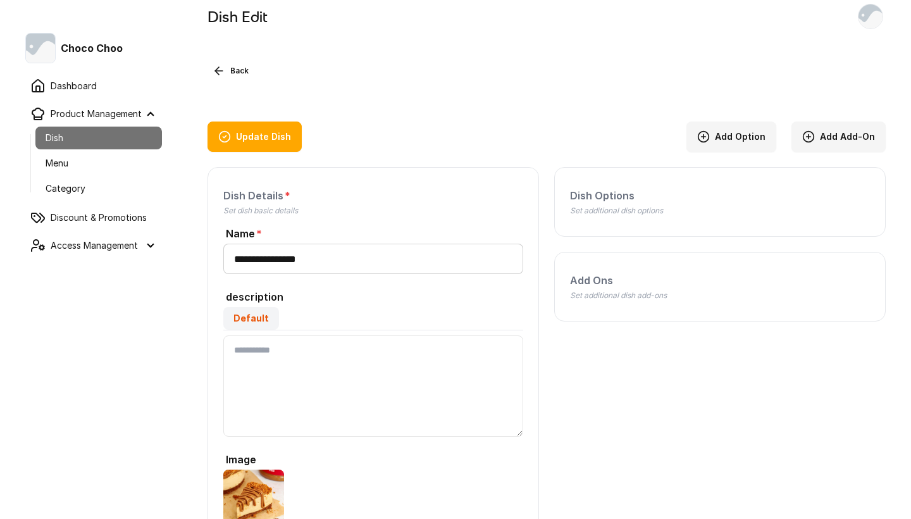
click at [84, 184] on link "Category" at bounding box center [98, 188] width 127 height 23
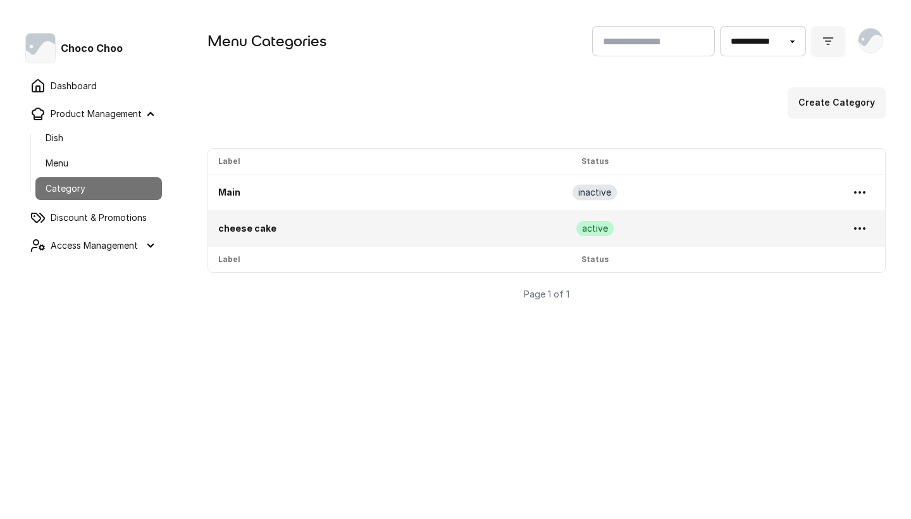
click at [98, 166] on link "Menu" at bounding box center [98, 163] width 127 height 23
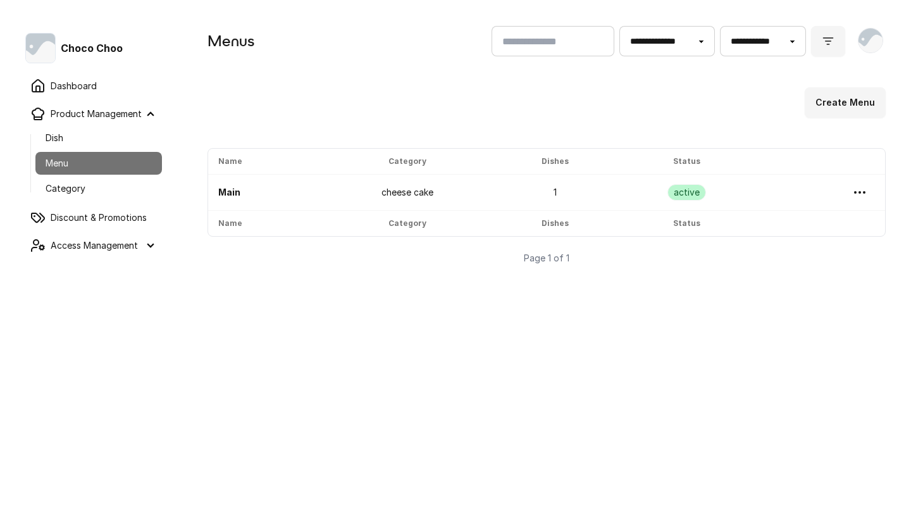
click at [235, 193] on link "Main" at bounding box center [229, 192] width 22 height 11
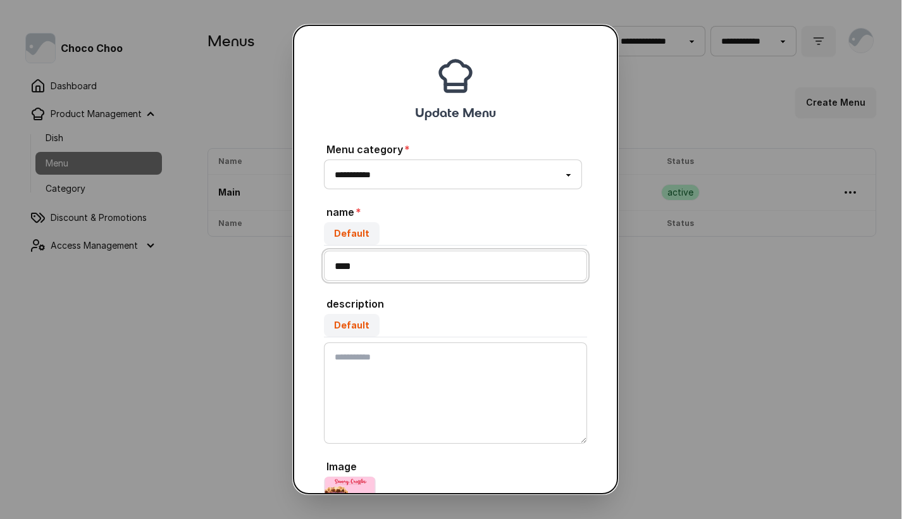
click at [385, 259] on input "****" at bounding box center [455, 266] width 263 height 30
click at [758, 260] on button "close" at bounding box center [455, 259] width 911 height 519
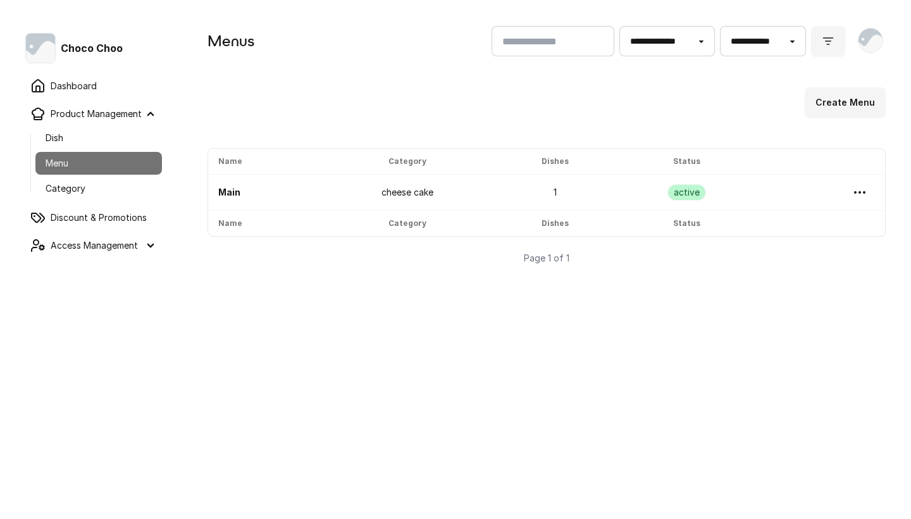
click at [835, 53] on button "submit" at bounding box center [828, 41] width 34 height 30
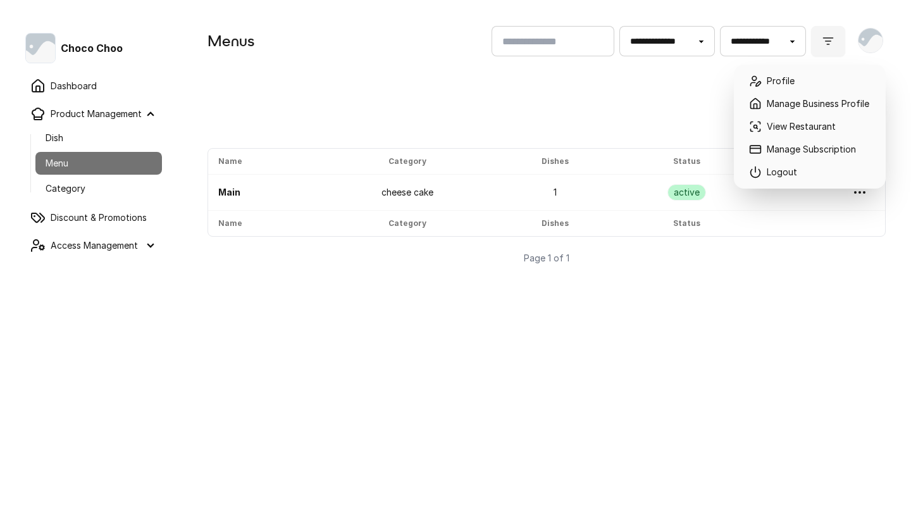
click at [884, 41] on div at bounding box center [871, 40] width 30 height 30
click at [840, 143] on link "Manage Subscription" at bounding box center [810, 149] width 142 height 23
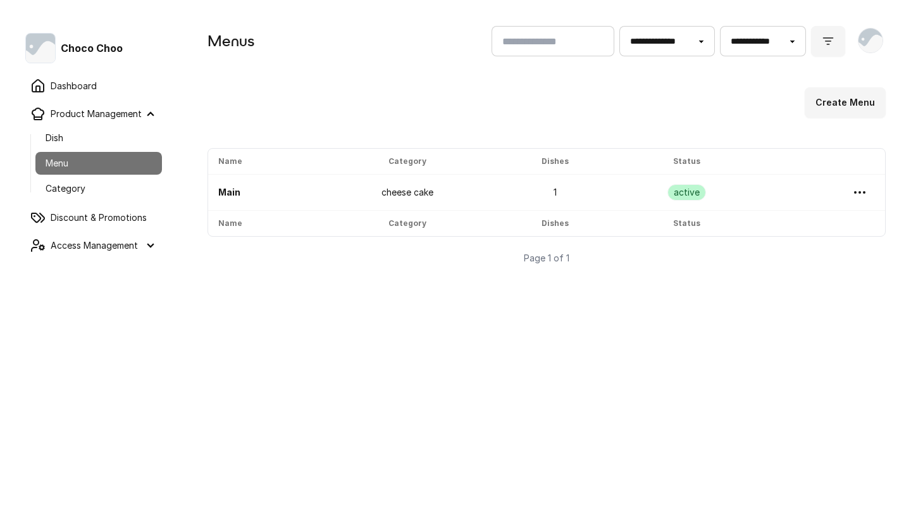
click at [647, 88] on div "Create Menu" at bounding box center [547, 102] width 678 height 30
